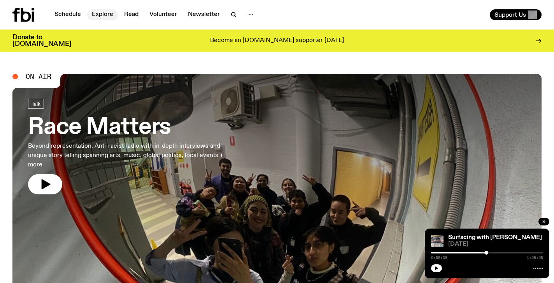
click at [101, 14] on link "Explore" at bounding box center [102, 14] width 31 height 11
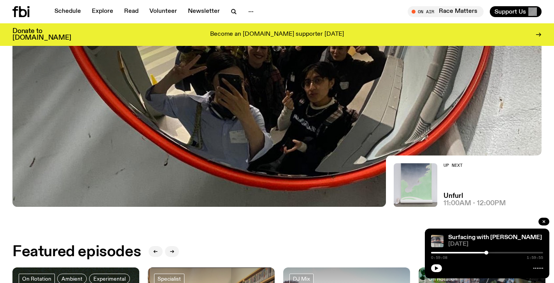
scroll to position [270, 0]
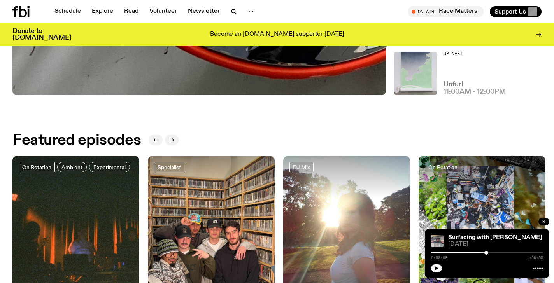
click at [453, 84] on h3 "Unfurl" at bounding box center [452, 84] width 19 height 7
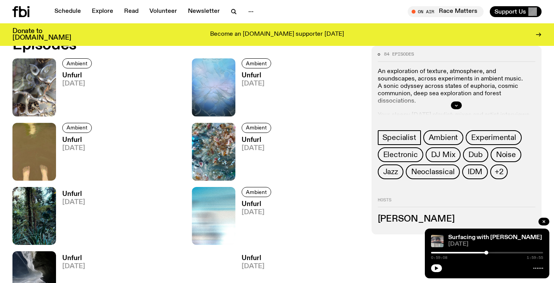
scroll to position [394, 0]
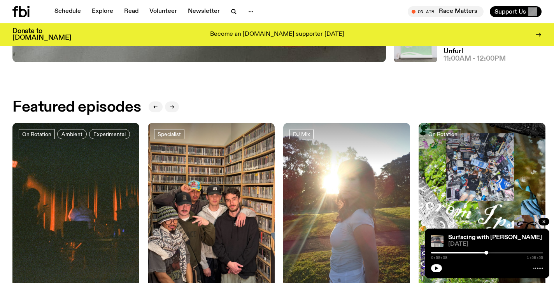
scroll to position [361, 0]
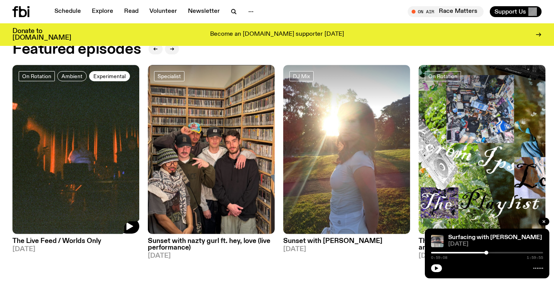
click at [106, 79] on span "Experimental" at bounding box center [109, 76] width 32 height 6
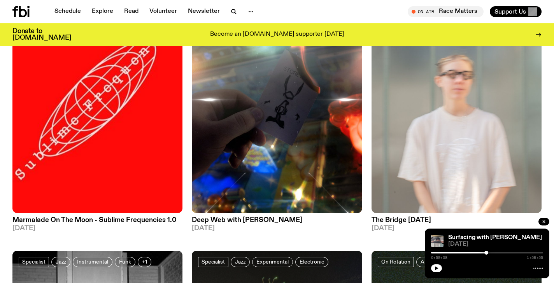
scroll to position [128, 0]
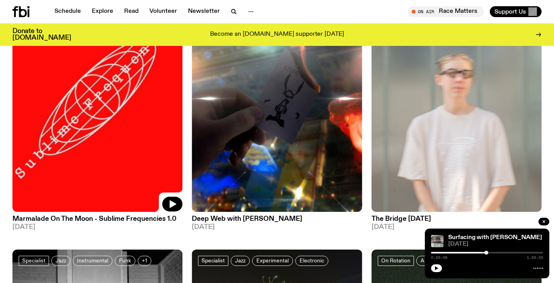
click at [112, 111] on img at bounding box center [97, 98] width 170 height 227
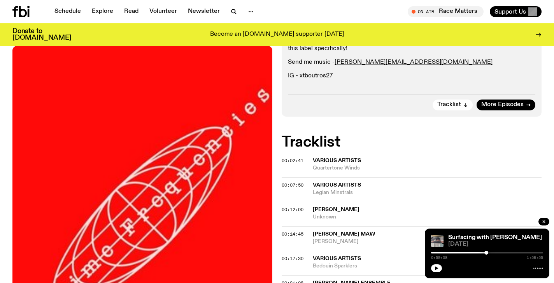
scroll to position [212, 0]
